Goal: Task Accomplishment & Management: Manage account settings

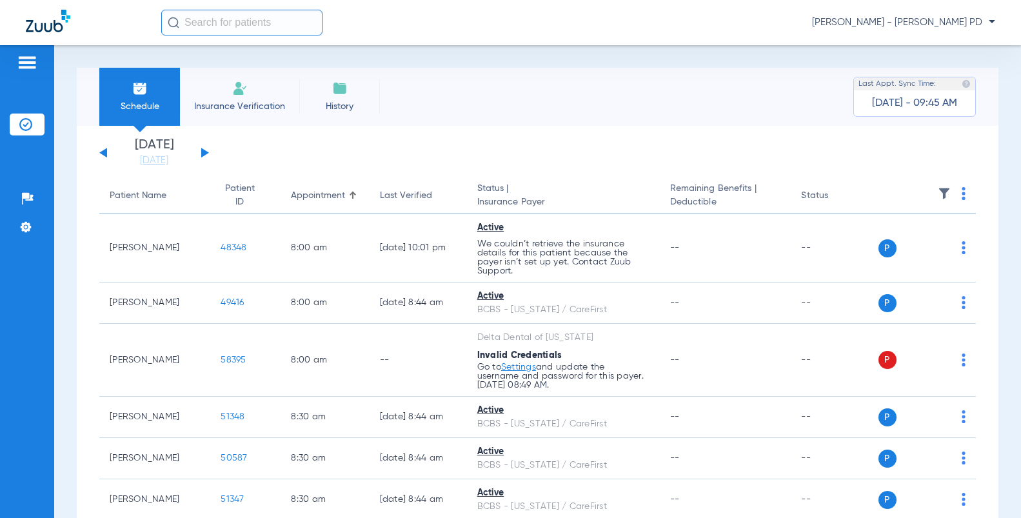
click at [928, 20] on span "[PERSON_NAME] - [PERSON_NAME] PD" at bounding box center [903, 22] width 183 height 13
click at [926, 73] on span "Log out" at bounding box center [947, 71] width 72 height 9
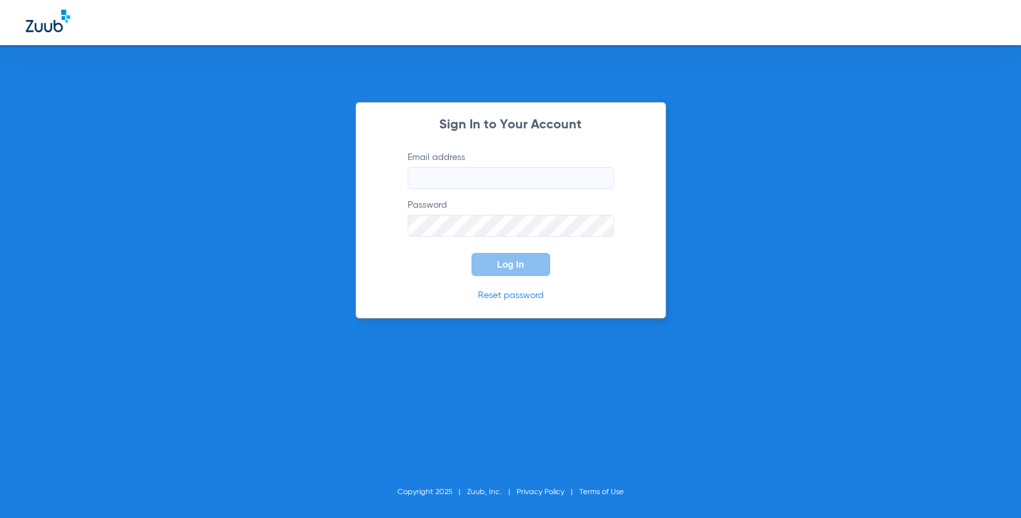
type input "[EMAIL_ADDRESS][DOMAIN_NAME]"
click at [507, 261] on span "Log In" at bounding box center [510, 264] width 27 height 10
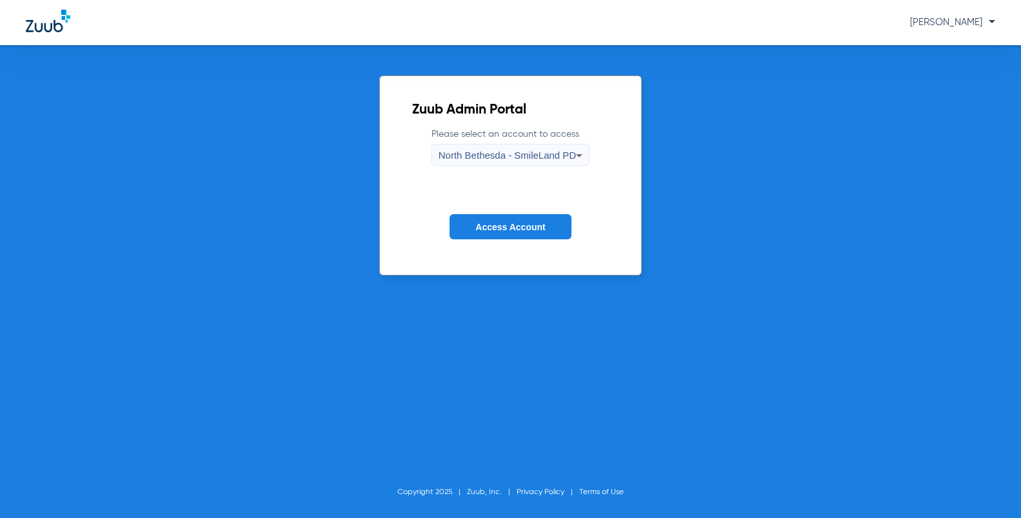
click at [504, 155] on span "North Bethesda - SmileLand PD" at bounding box center [507, 155] width 137 height 11
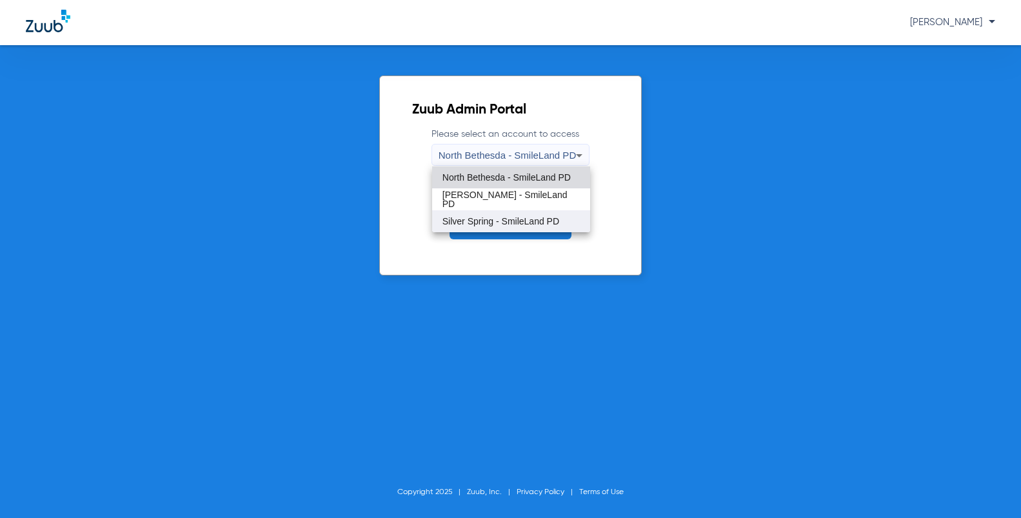
click at [483, 217] on span "Silver Spring - SmileLand PD" at bounding box center [501, 221] width 117 height 9
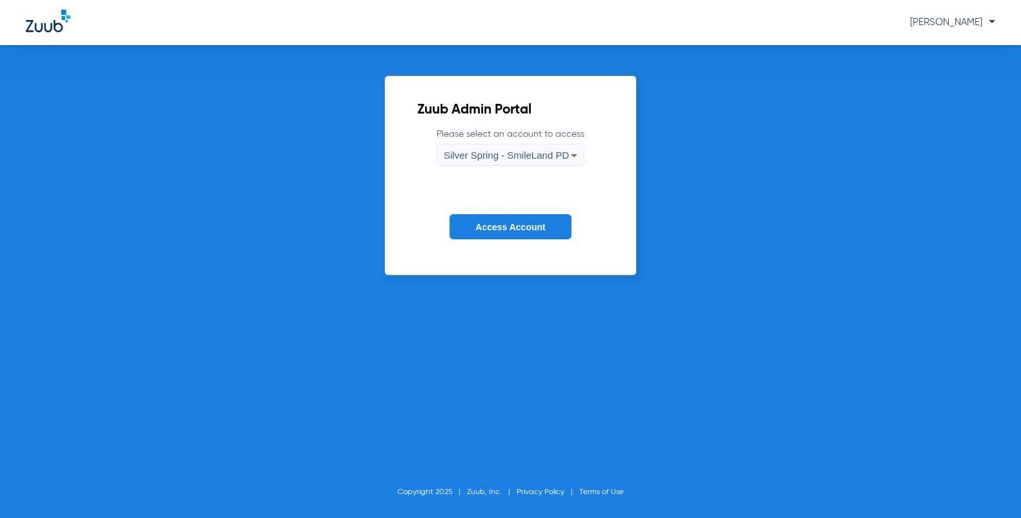
click at [529, 232] on span "Access Account" at bounding box center [510, 227] width 70 height 10
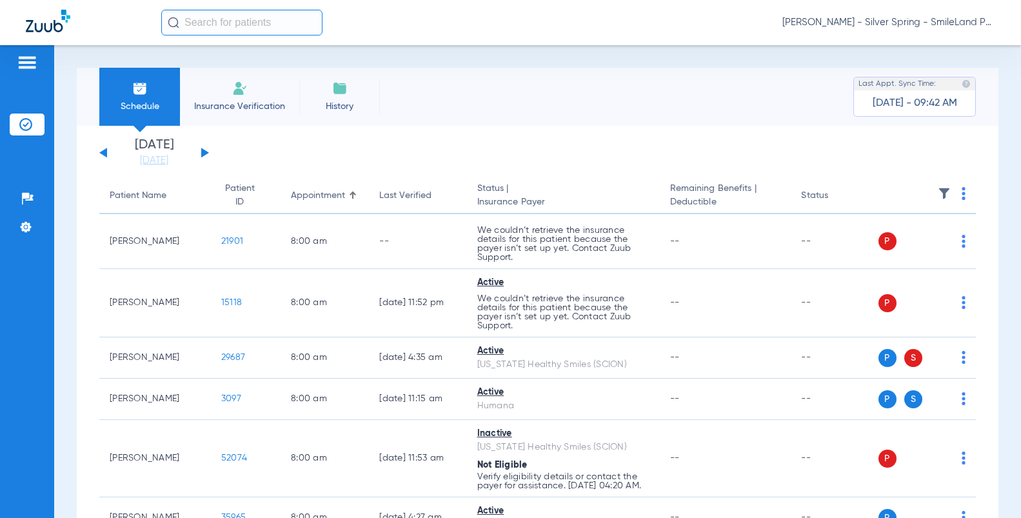
click at [203, 154] on button at bounding box center [205, 153] width 8 height 10
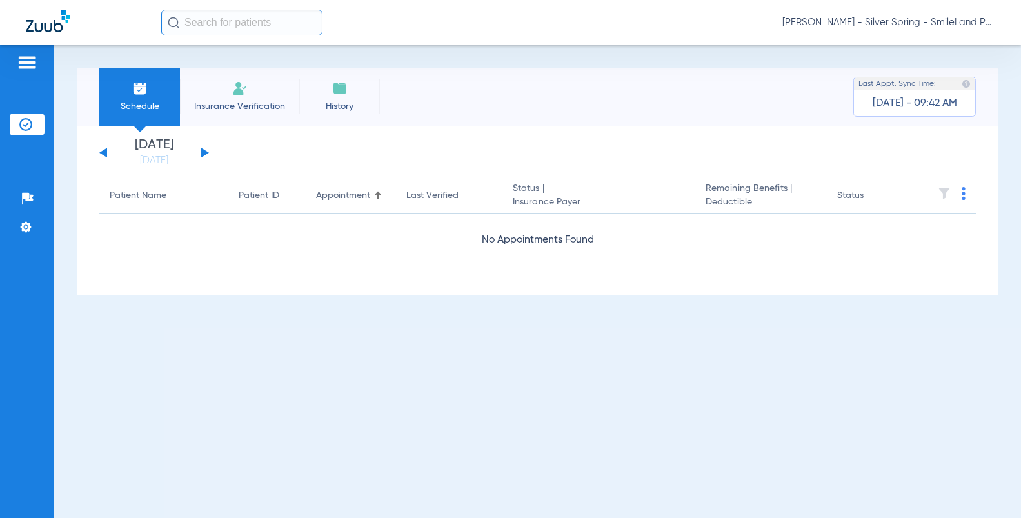
click at [202, 154] on button at bounding box center [205, 153] width 8 height 10
click at [203, 154] on button at bounding box center [205, 153] width 8 height 10
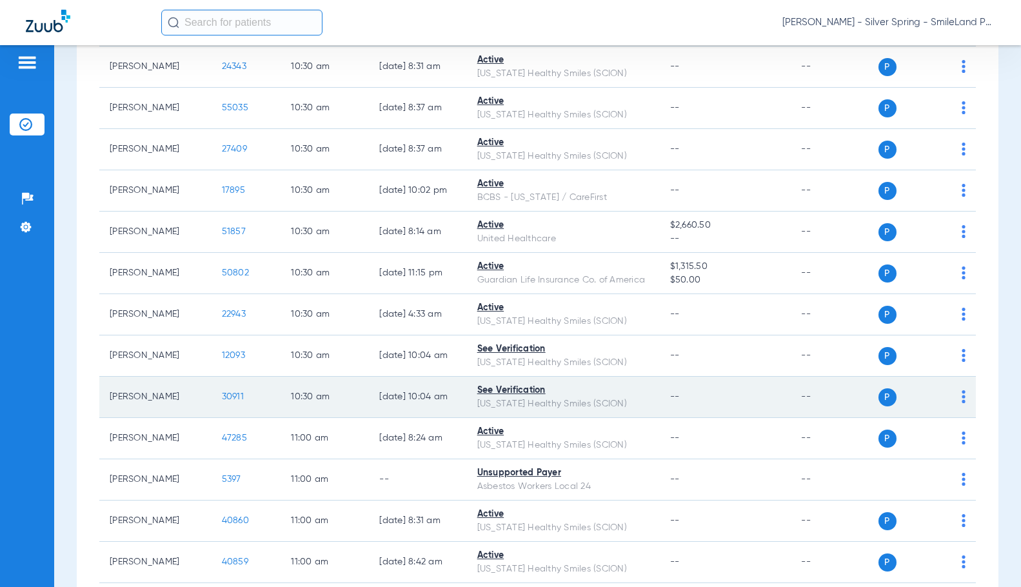
scroll to position [2516, 0]
